Goal: Task Accomplishment & Management: Manage account settings

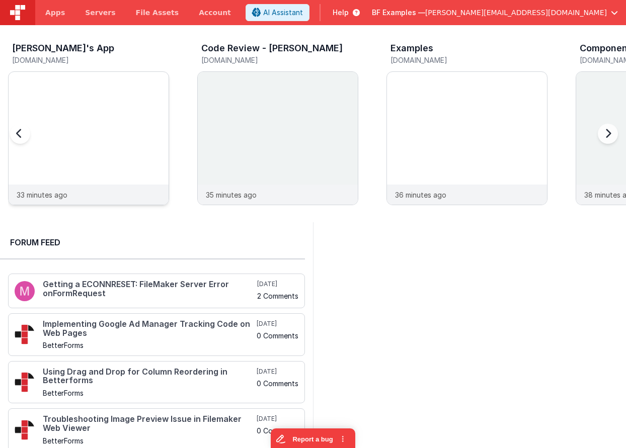
click at [92, 72] on img at bounding box center [89, 72] width 160 height 0
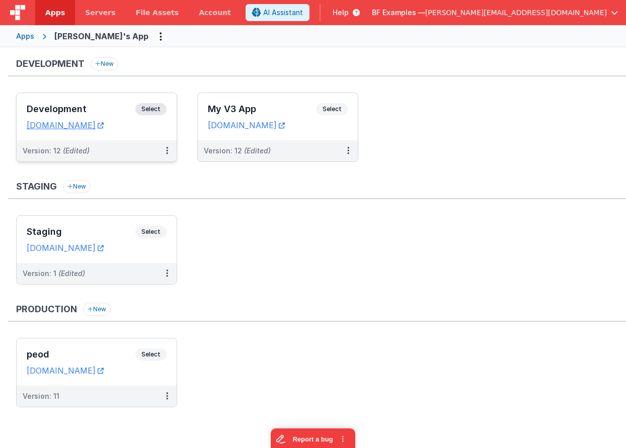
click at [87, 103] on div "Development Select URLs hassansapp.fmbetterforms.com" at bounding box center [97, 116] width 160 height 47
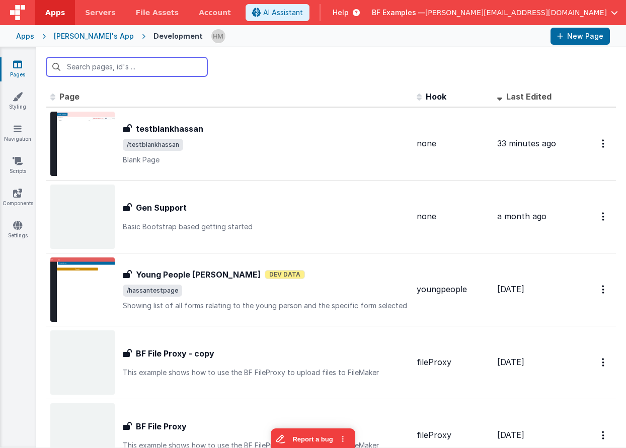
click at [101, 73] on input "text" at bounding box center [126, 66] width 161 height 19
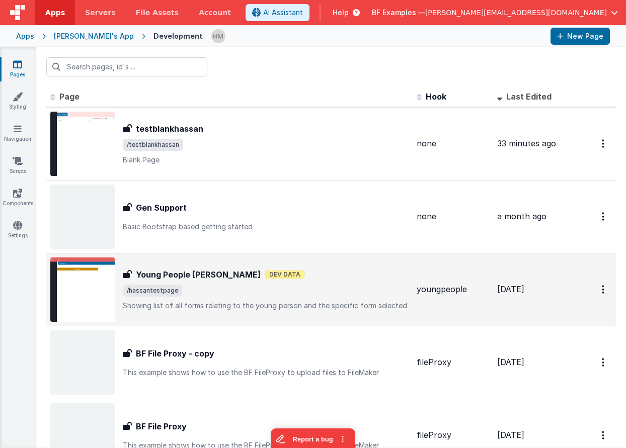
click at [351, 300] on div "Young People [PERSON_NAME] People [PERSON_NAME] Data /hassantestpage Showing li…" at bounding box center [266, 290] width 286 height 42
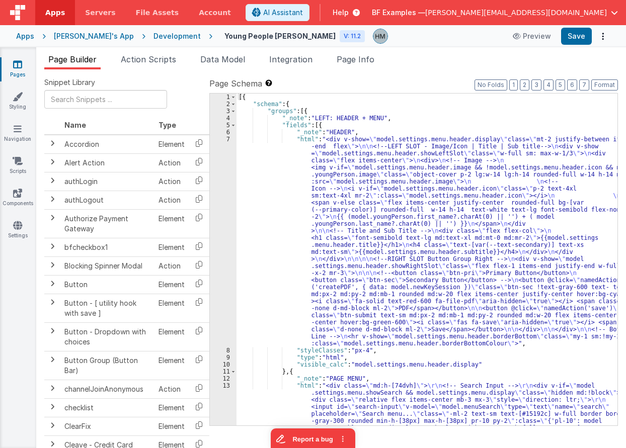
scroll to position [32, 0]
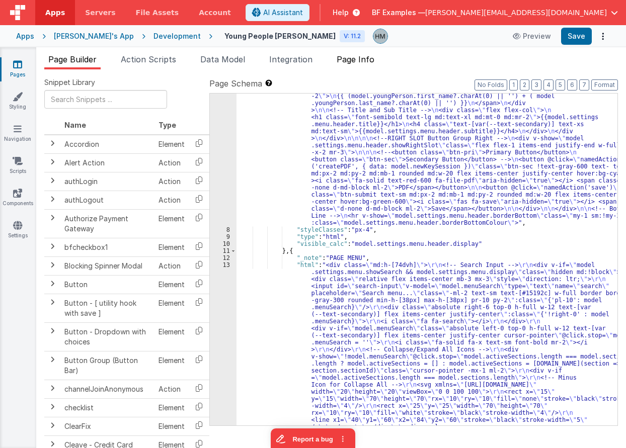
click at [367, 57] on span "Page Info" at bounding box center [355, 59] width 38 height 10
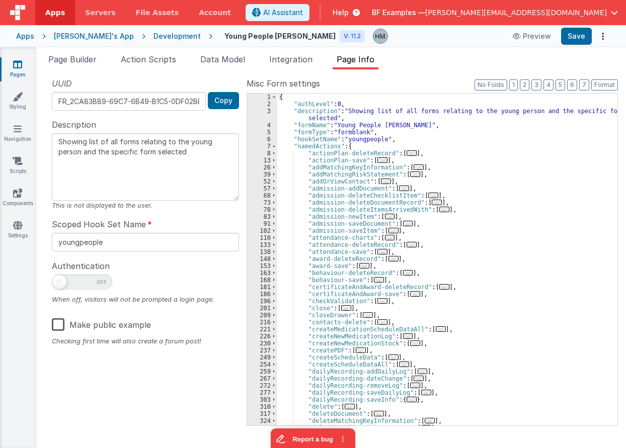
click at [79, 282] on span at bounding box center [82, 282] width 60 height 15
click at [60, 282] on input "checkbox" at bounding box center [56, 281] width 8 height 8
checkbox input "true"
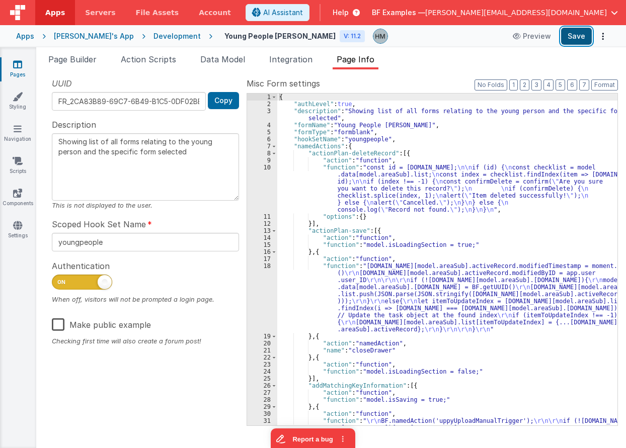
click at [571, 36] on button "Save" at bounding box center [576, 36] width 31 height 17
click at [159, 38] on div "Development" at bounding box center [176, 36] width 47 height 10
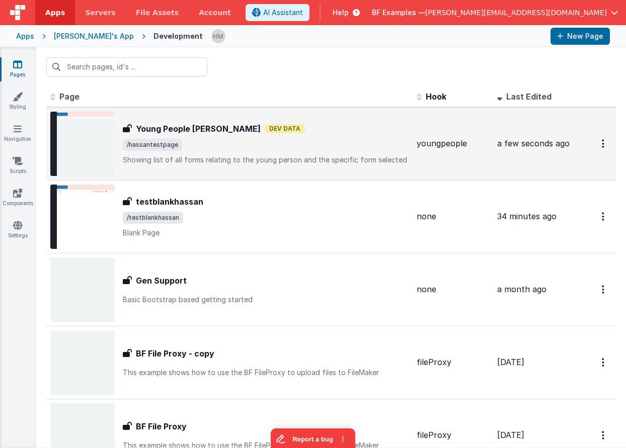
click at [325, 162] on p "Showing list of all forms relating to the young person and the specific form se…" at bounding box center [266, 160] width 286 height 10
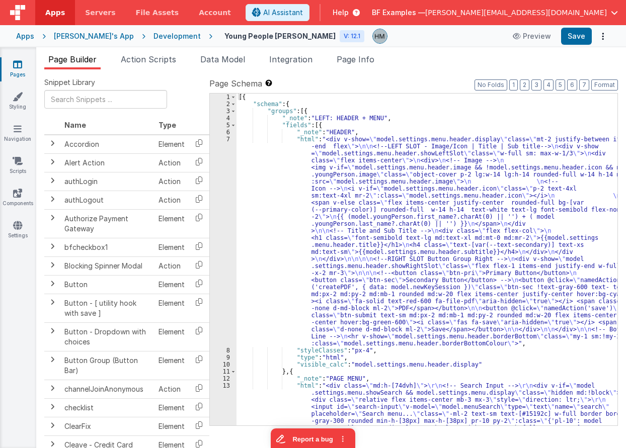
click at [359, 60] on span "Page Info" at bounding box center [355, 59] width 38 height 10
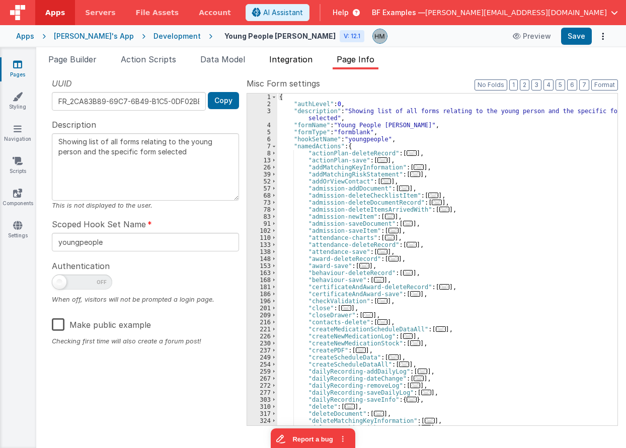
click at [284, 65] on li "Integration" at bounding box center [290, 61] width 51 height 16
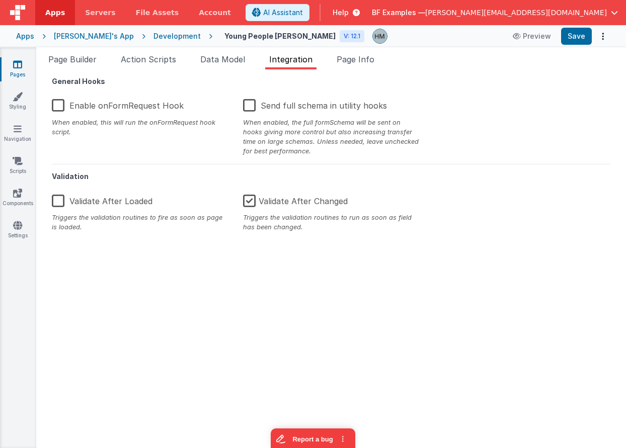
click at [73, 104] on label "Enable onFormRequest Hook" at bounding box center [118, 104] width 132 height 22
click at [0, 0] on input "Enable onFormRequest Hook" at bounding box center [0, 0] width 0 height 0
click at [565, 35] on button "Save" at bounding box center [576, 36] width 31 height 17
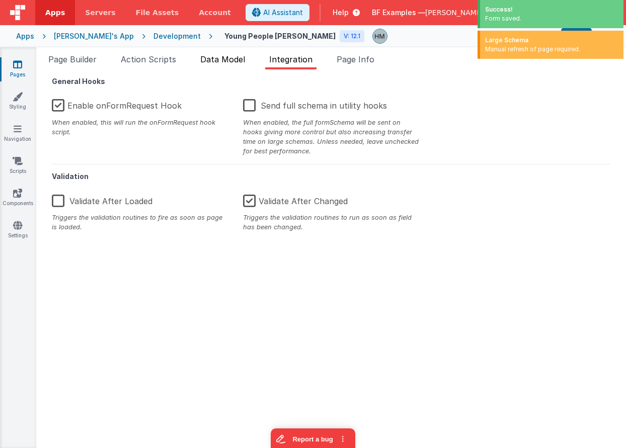
click at [228, 59] on span "Data Model" at bounding box center [222, 59] width 45 height 10
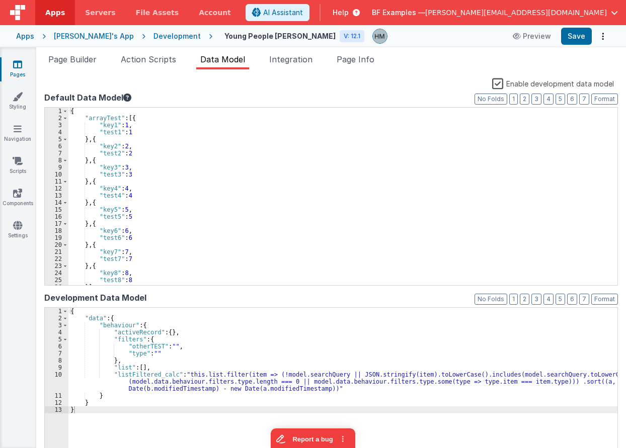
click at [497, 86] on label "Enable development data model" at bounding box center [553, 83] width 122 height 12
click at [0, 0] on input "Enable development data model" at bounding box center [0, 0] width 0 height 0
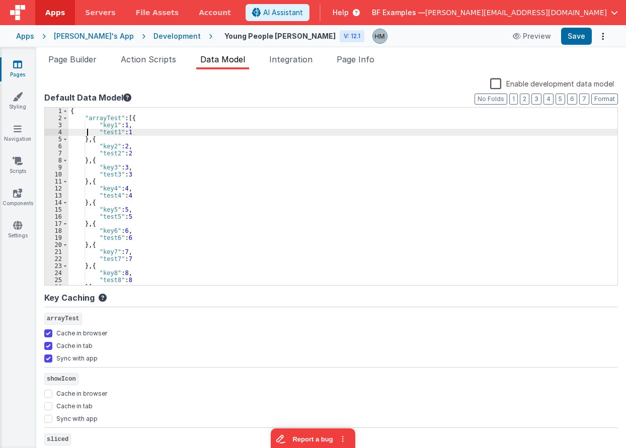
click at [87, 134] on div "{ "arrayTest" : [{ "key1" : 1 , "test1" : 1 } , { "key2" : 2 , "test2" : 2 } , …" at bounding box center [342, 204] width 549 height 192
click at [86, 138] on div "{ "arrayTest" : [{ "key1" : 1 , "test1" : 1 } , { "key2" : 2 , "test2" : 2 } , …" at bounding box center [342, 204] width 549 height 192
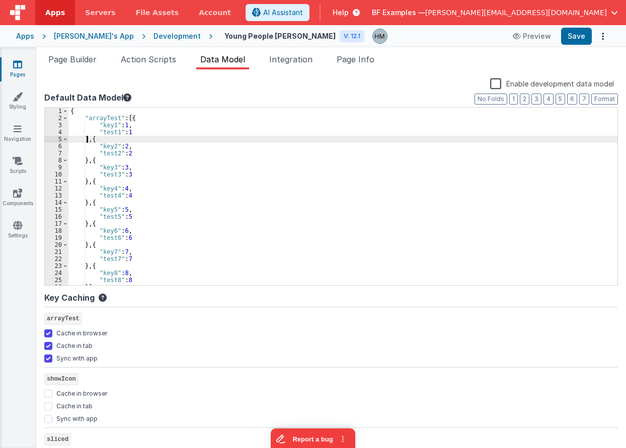
click at [86, 138] on div "{ "arrayTest" : [{ "key1" : 1 , "test1" : 1 } , { "key2" : 2 , "test2" : 2 } , …" at bounding box center [342, 204] width 549 height 192
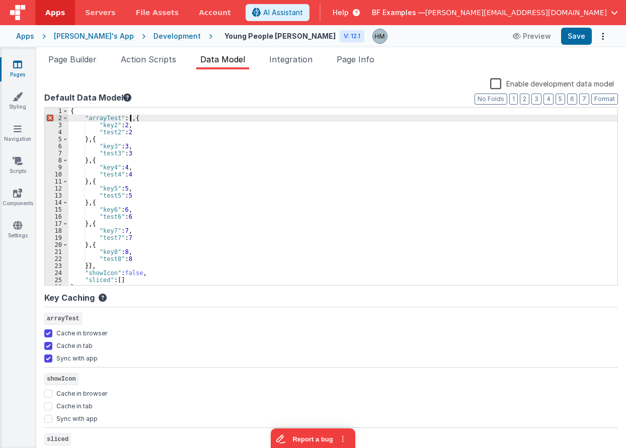
click at [135, 119] on div "{ "arrayTest" : [ , { "key2" : 2 , "test2" : 2 } , { "key3" : 3 , "test3" : 3 }…" at bounding box center [342, 204] width 549 height 192
click at [50, 333] on input "Cache in browser" at bounding box center [48, 333] width 8 height 8
checkbox input "false"
click at [580, 36] on button "Save" at bounding box center [576, 36] width 31 height 17
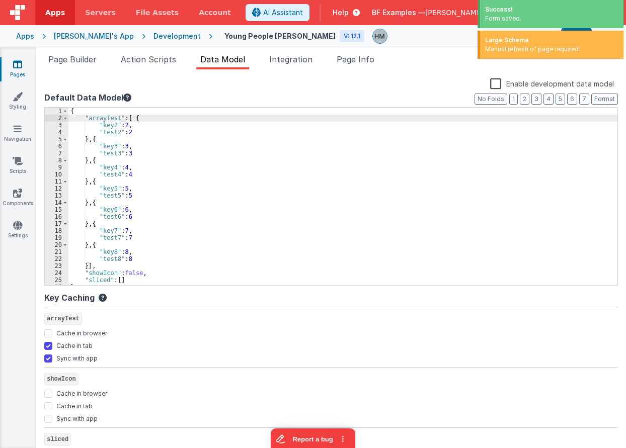
click at [153, 39] on div "Development" at bounding box center [176, 36] width 47 height 10
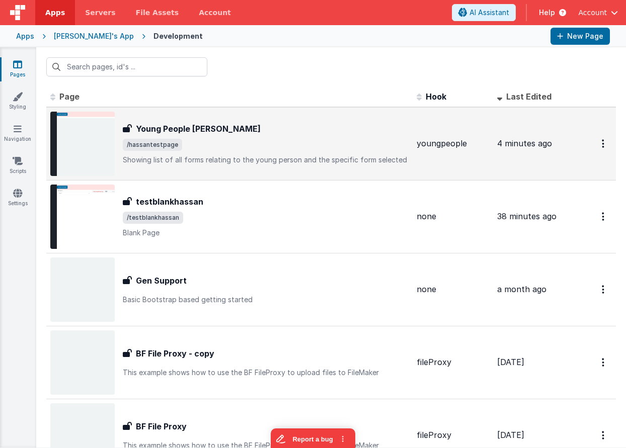
click at [241, 138] on div "Young People Hassan Young People Hassan /hassantestpage Showing list of all for…" at bounding box center [266, 144] width 286 height 42
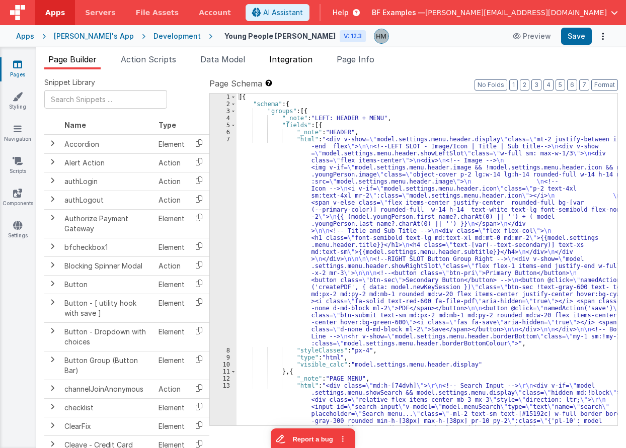
click at [280, 62] on span "Integration" at bounding box center [290, 59] width 43 height 10
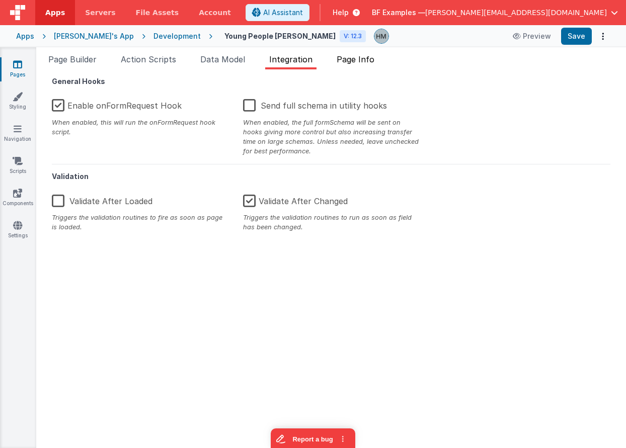
click at [373, 63] on span "Page Info" at bounding box center [355, 59] width 38 height 10
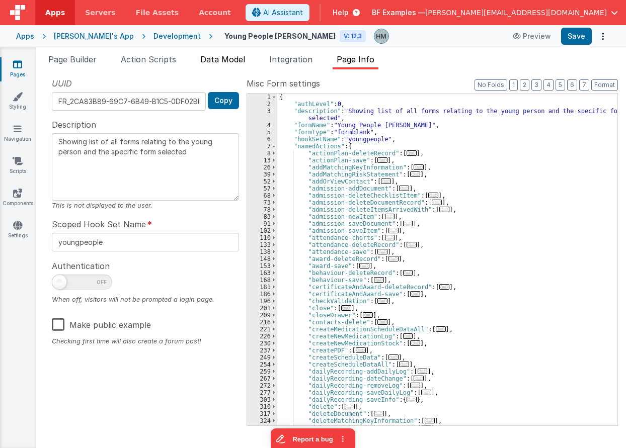
click at [238, 60] on span "Data Model" at bounding box center [222, 59] width 45 height 10
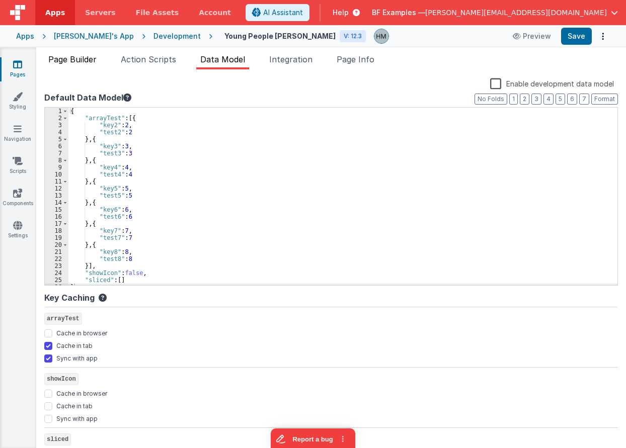
click at [72, 55] on span "Page Builder" at bounding box center [72, 59] width 48 height 10
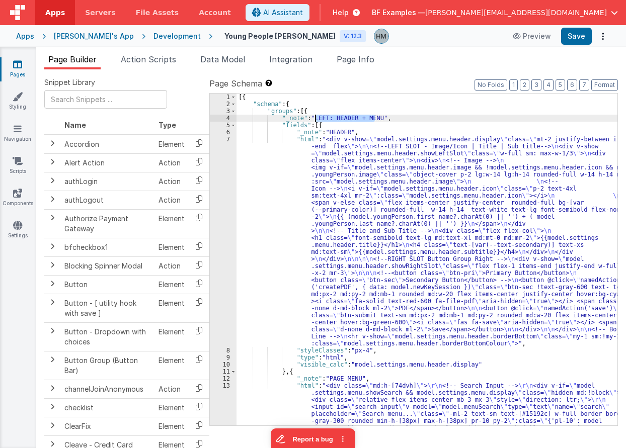
drag, startPoint x: 373, startPoint y: 116, endPoint x: 313, endPoint y: 115, distance: 59.9
